Goal: Task Accomplishment & Management: Complete application form

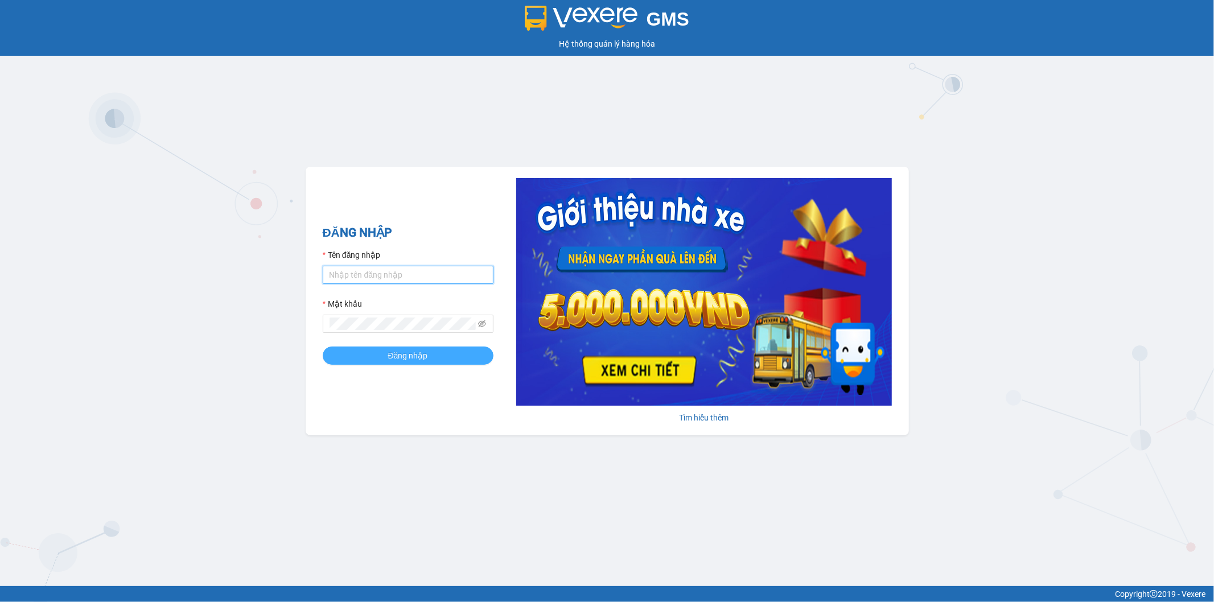
type input "ngoc.taithang"
click at [422, 358] on span "Đăng nhập" at bounding box center [408, 355] width 40 height 13
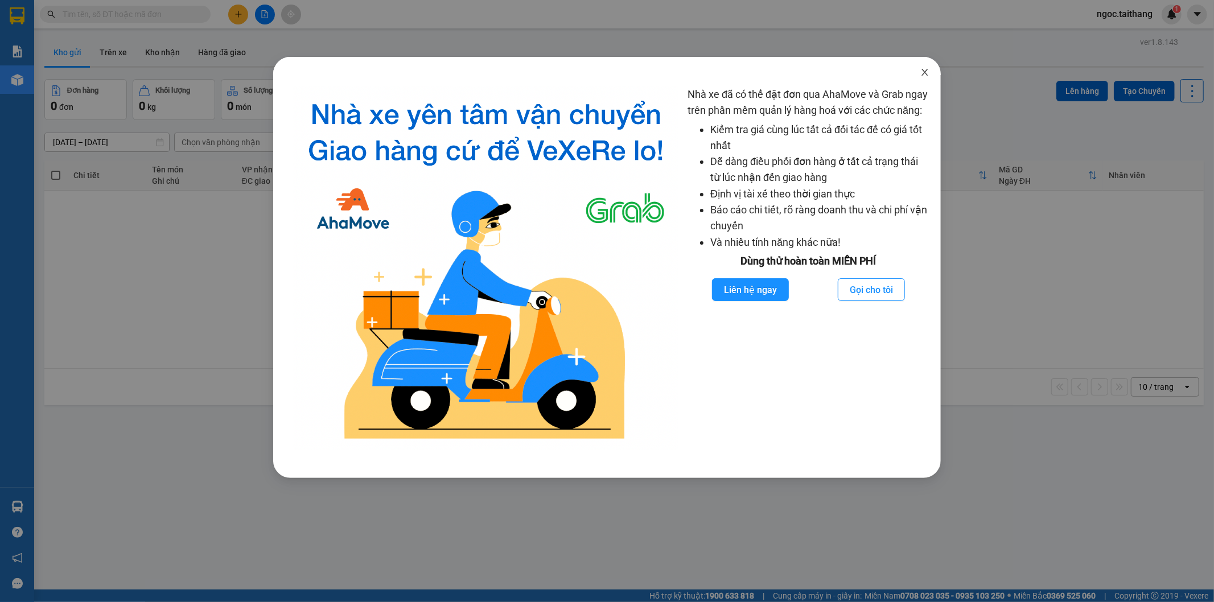
click at [928, 72] on icon "close" at bounding box center [924, 72] width 9 height 9
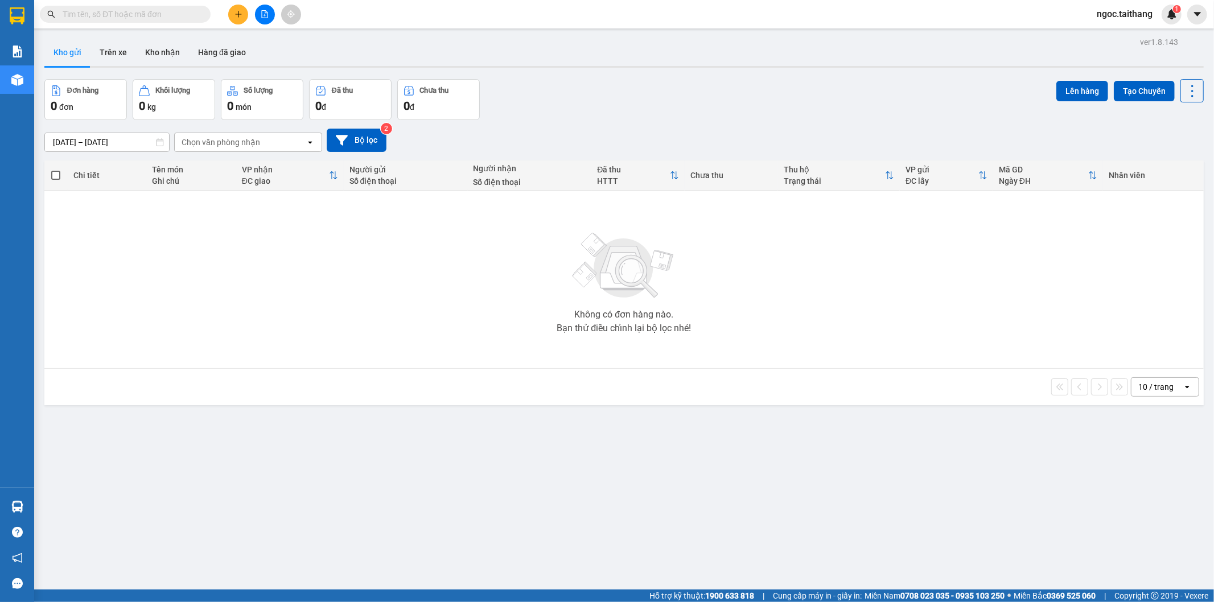
click at [241, 14] on icon "plus" at bounding box center [238, 14] width 6 height 1
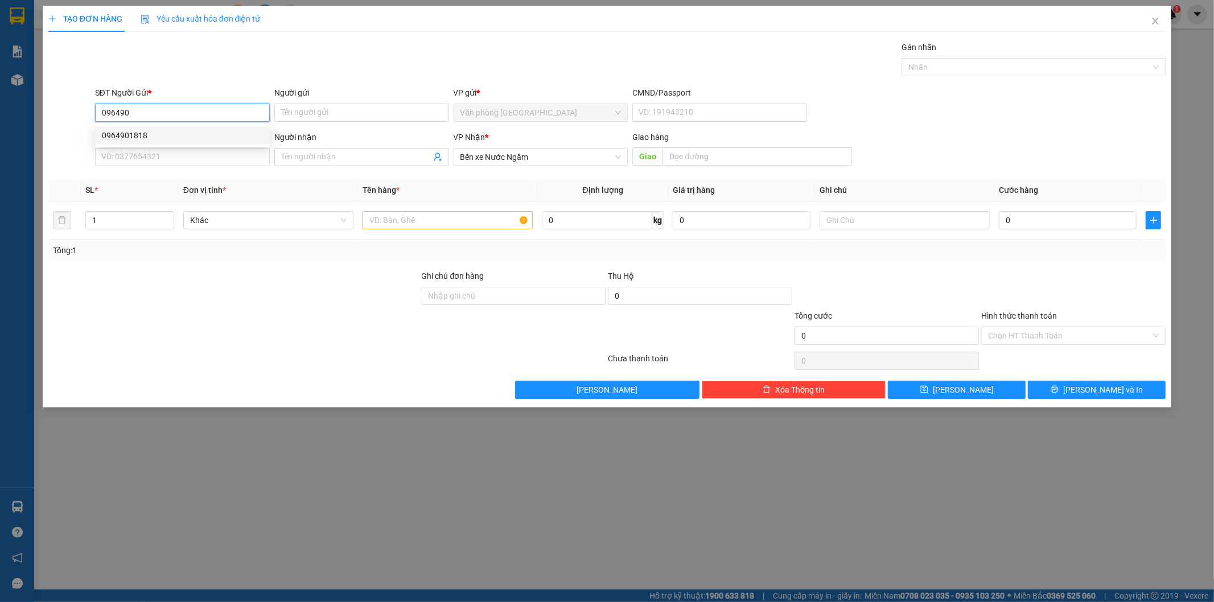
click at [133, 138] on div "0964901818" at bounding box center [182, 135] width 161 height 13
type input "0964901818"
type input "200.000"
type input "0964901818"
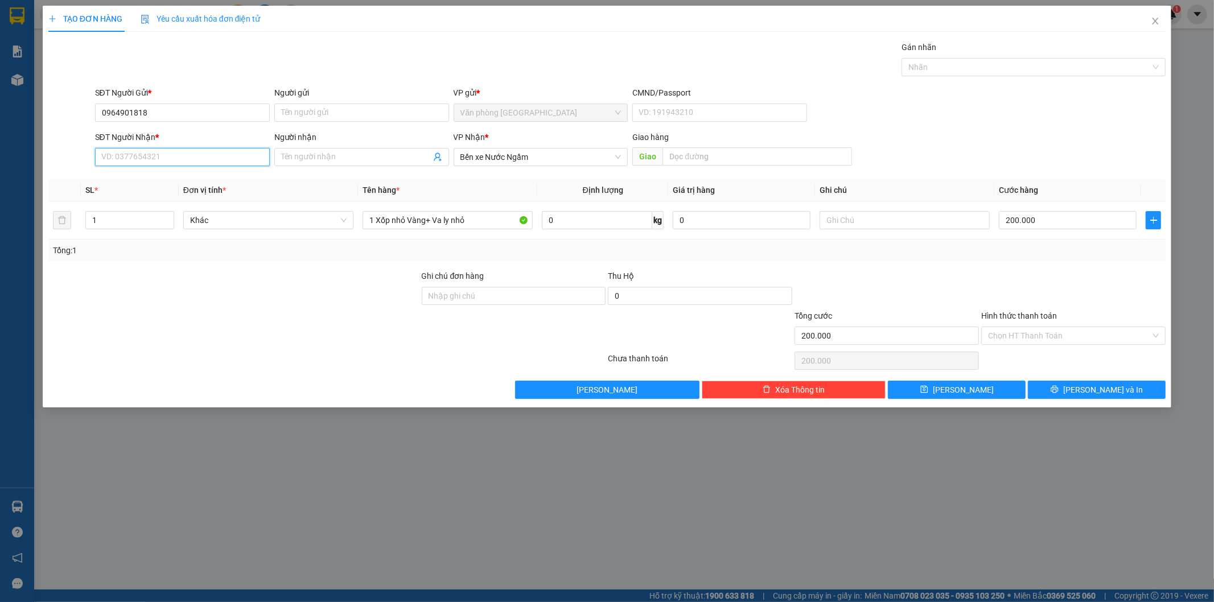
click at [149, 162] on input "SĐT Người Nhận *" at bounding box center [182, 157] width 175 height 18
type input "0917621728"
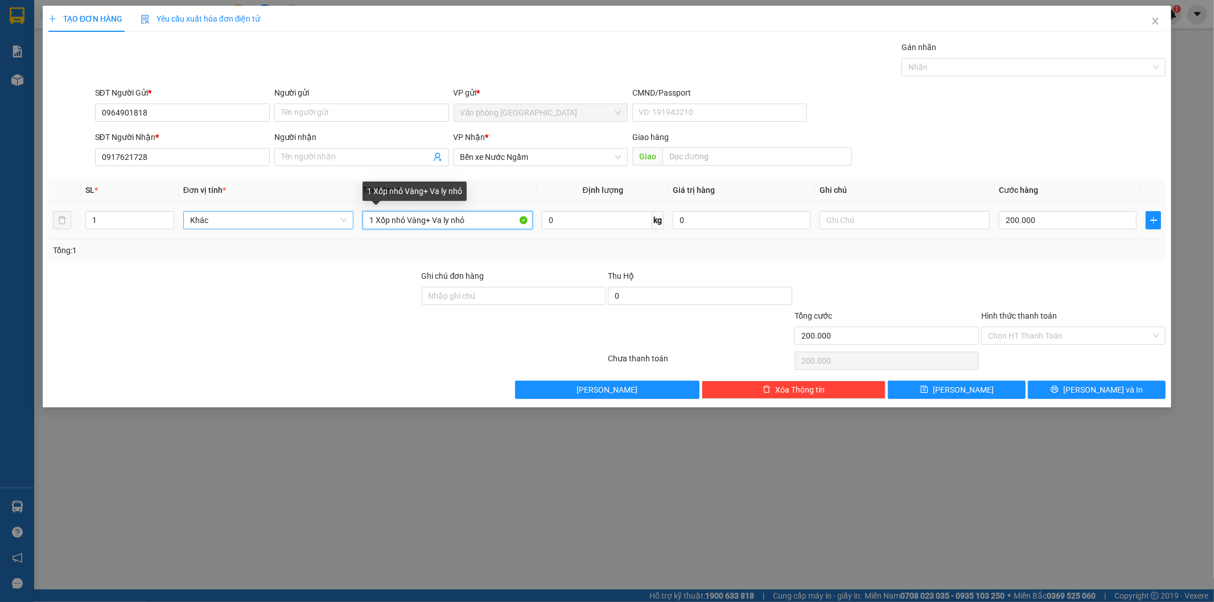
drag, startPoint x: 496, startPoint y: 217, endPoint x: 340, endPoint y: 223, distance: 156.6
click at [340, 223] on tr "1 Khác 1 Xốp nhỏ Vàng+ Va ly nhỏ 0 kg 0 200.000" at bounding box center [607, 220] width 1118 height 38
type input "3 Xốp"
click at [1053, 225] on input "200.000" at bounding box center [1068, 220] width 138 height 18
type input "4"
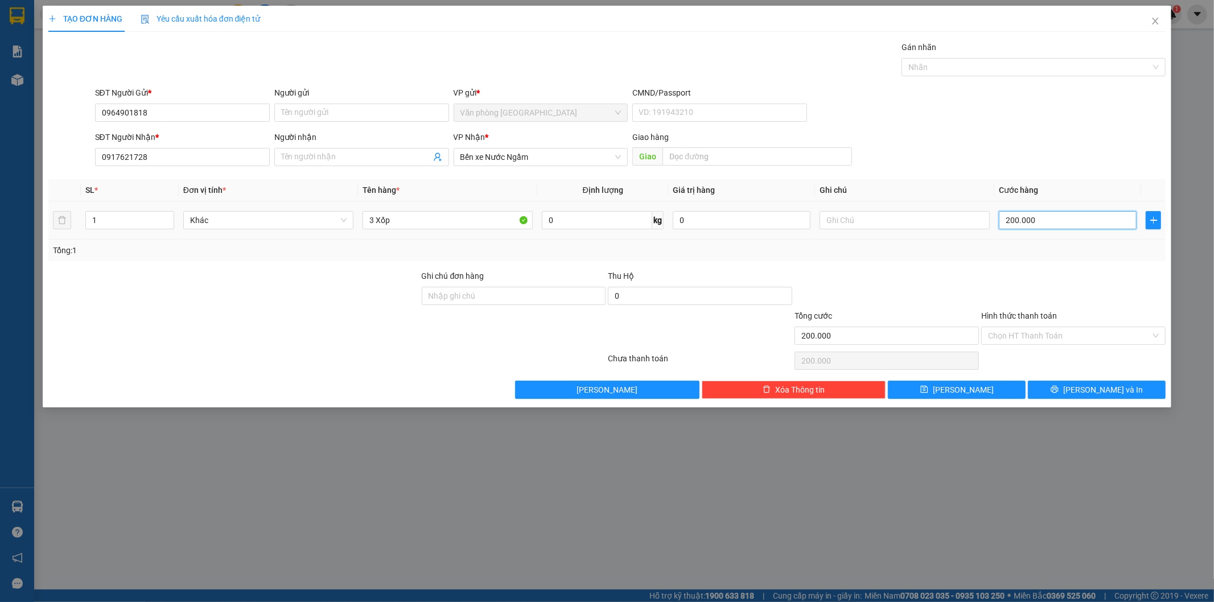
type input "4"
type input "40"
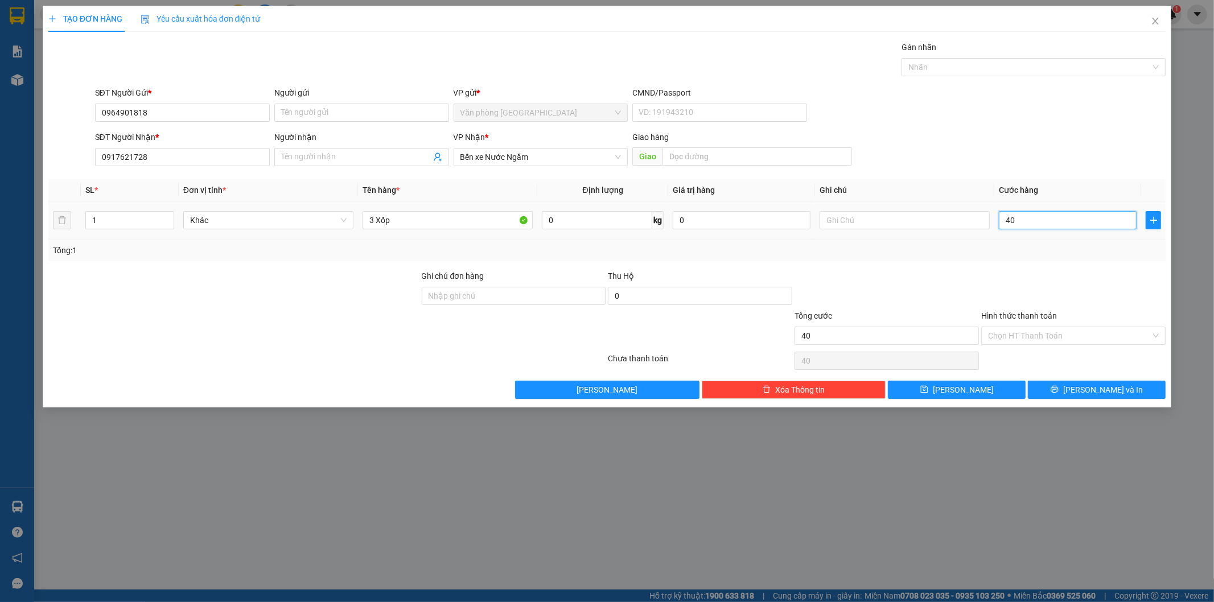
type input "400"
type input "4.000"
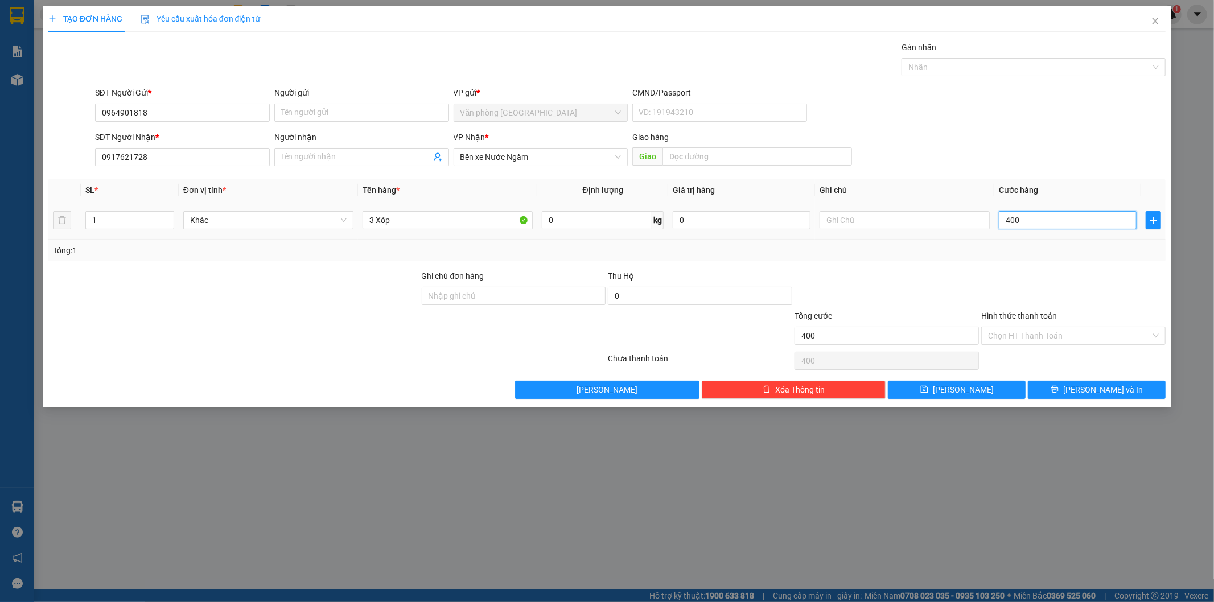
type input "4.000"
type input "40.000"
type input "400.000"
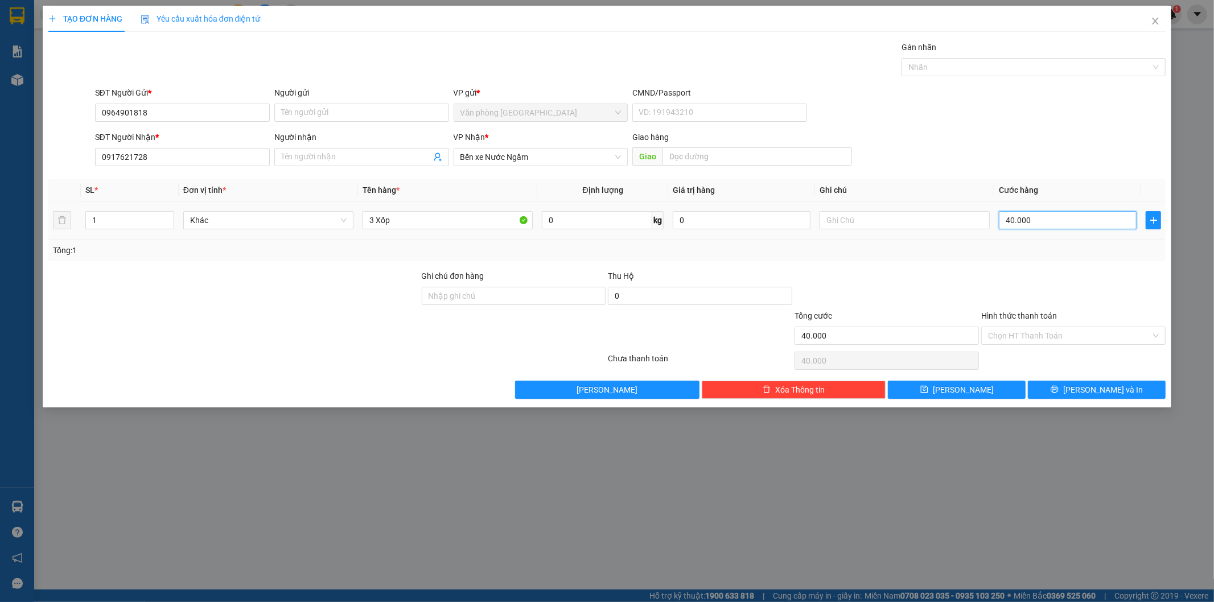
type input "400.000"
click at [1060, 333] on input "Hình thức thanh toán" at bounding box center [1069, 335] width 163 height 17
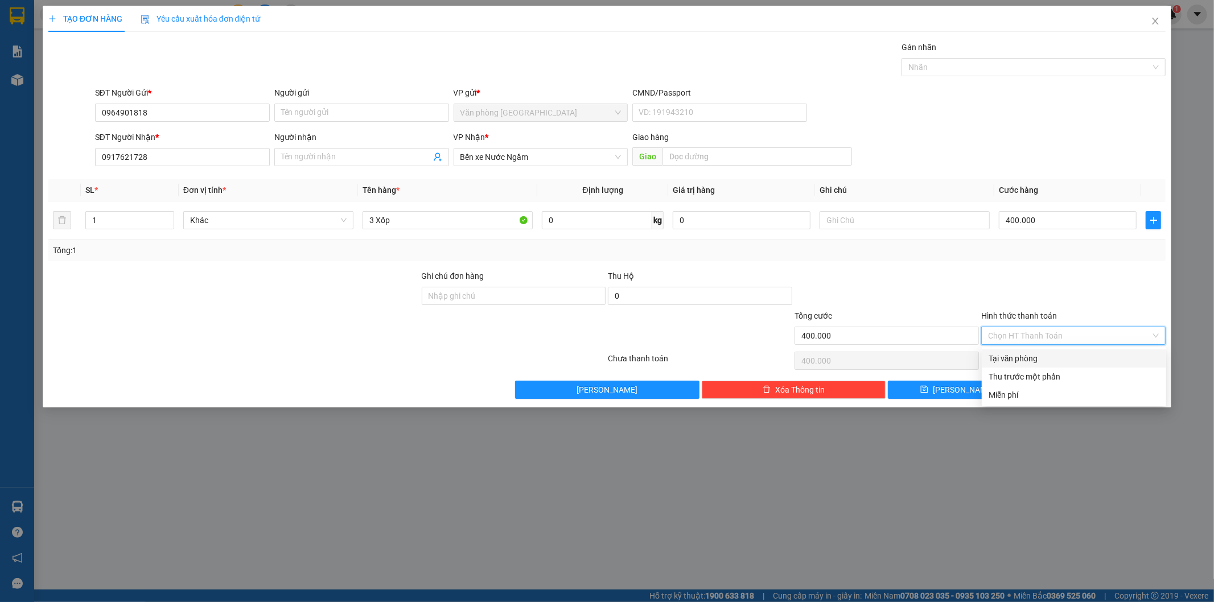
click at [1037, 355] on div "Tại văn phòng" at bounding box center [1073, 358] width 171 height 13
type input "0"
click at [1066, 387] on button "[PERSON_NAME] và In" at bounding box center [1097, 390] width 138 height 18
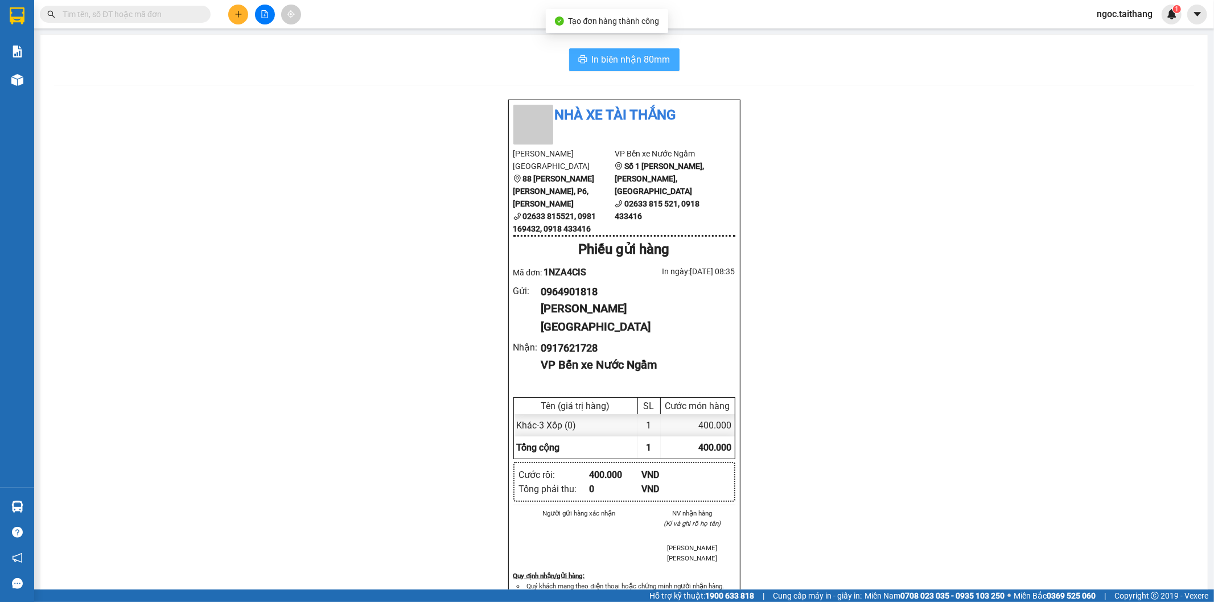
click at [618, 64] on span "In biên nhận 80mm" at bounding box center [631, 59] width 79 height 14
